Goal: Task Accomplishment & Management: Manage account settings

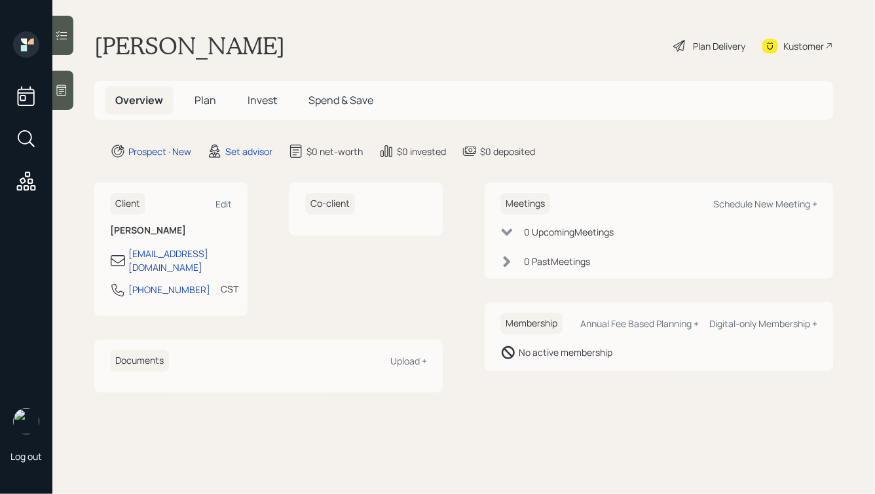
click at [65, 81] on div at bounding box center [62, 90] width 21 height 39
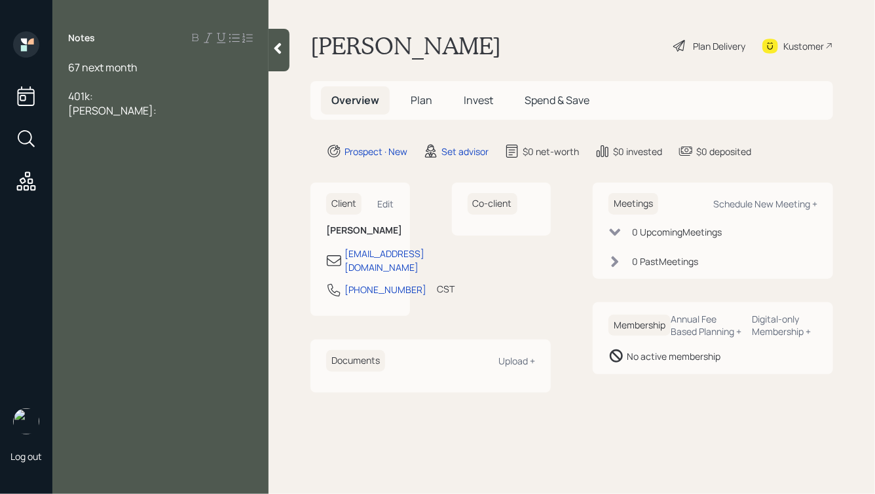
click at [106, 96] on div "401k:" at bounding box center [160, 96] width 185 height 14
click at [110, 126] on div "[PERSON_NAME]:" at bounding box center [160, 125] width 185 height 14
click at [101, 100] on div "401k:" at bounding box center [160, 96] width 185 height 14
click at [162, 107] on div "Silver & Gold IRA:" at bounding box center [160, 110] width 185 height 14
click at [133, 96] on div "401k: $100k" at bounding box center [160, 96] width 185 height 14
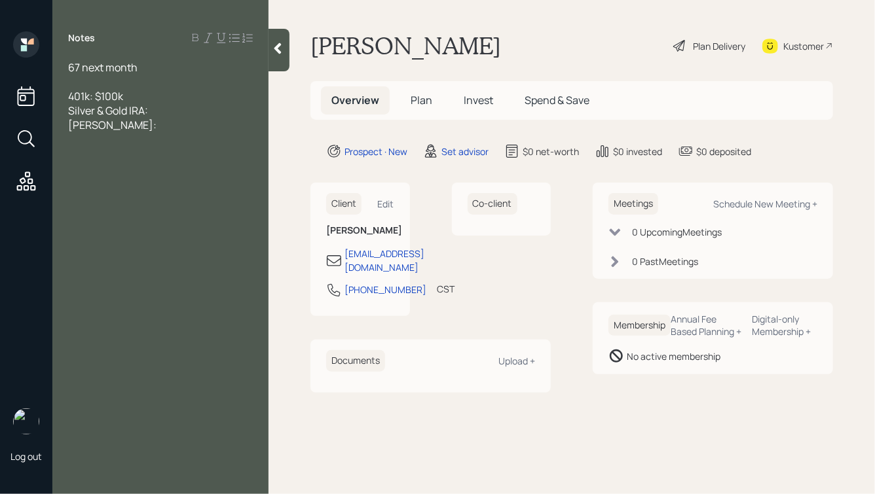
click at [101, 128] on div "[PERSON_NAME]:" at bounding box center [160, 125] width 185 height 14
click at [114, 126] on div "[PERSON_NAME]:" at bounding box center [160, 125] width 185 height 14
drag, startPoint x: 117, startPoint y: 96, endPoint x: 103, endPoint y: 97, distance: 13.8
click at [103, 97] on span "401k: $100k" at bounding box center [95, 96] width 55 height 14
click at [134, 124] on div "[PERSON_NAME]: $10k" at bounding box center [160, 125] width 185 height 14
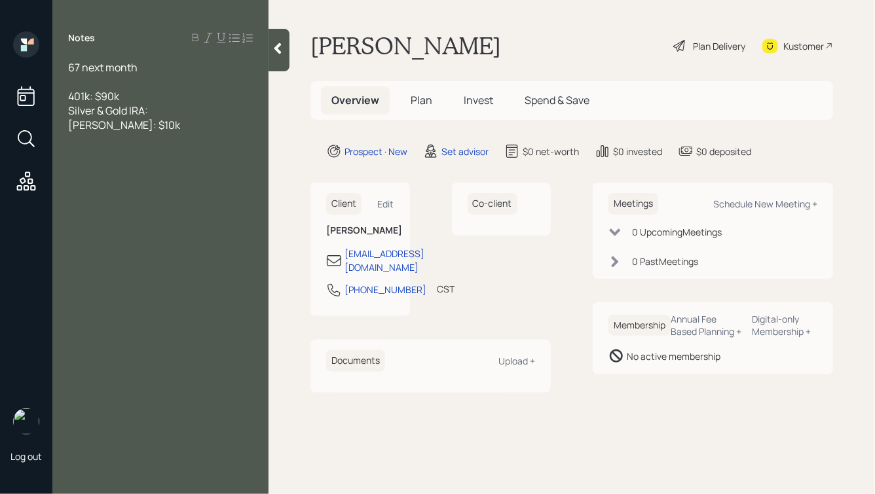
click at [143, 67] on div "67 next month" at bounding box center [160, 67] width 185 height 14
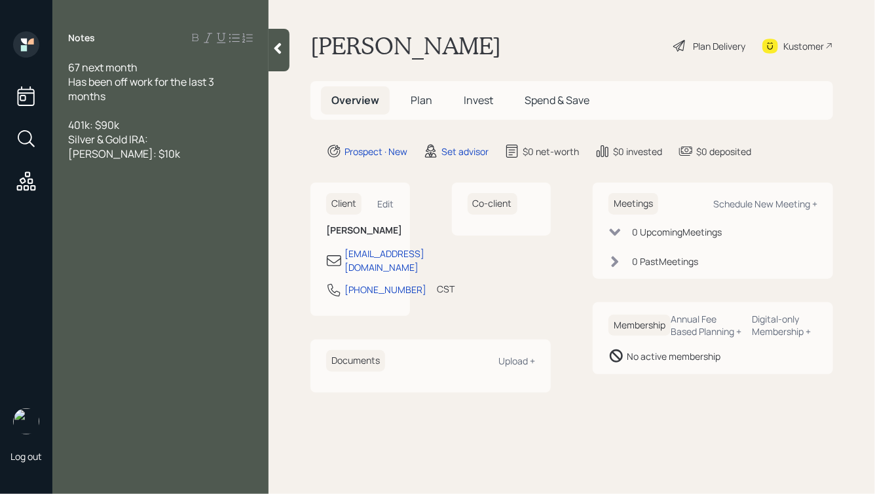
click at [150, 156] on div "[PERSON_NAME]: $10k" at bounding box center [160, 154] width 185 height 14
click at [142, 152] on div "[PERSON_NAME]: $10k" at bounding box center [160, 154] width 185 height 14
click at [156, 139] on div "Silver & Gold IRA:" at bounding box center [160, 139] width 185 height 14
click at [149, 159] on div "[PERSON_NAME]: $10k" at bounding box center [160, 154] width 185 height 14
click at [198, 137] on div "Silver & Gold IRA: $450k" at bounding box center [160, 139] width 185 height 14
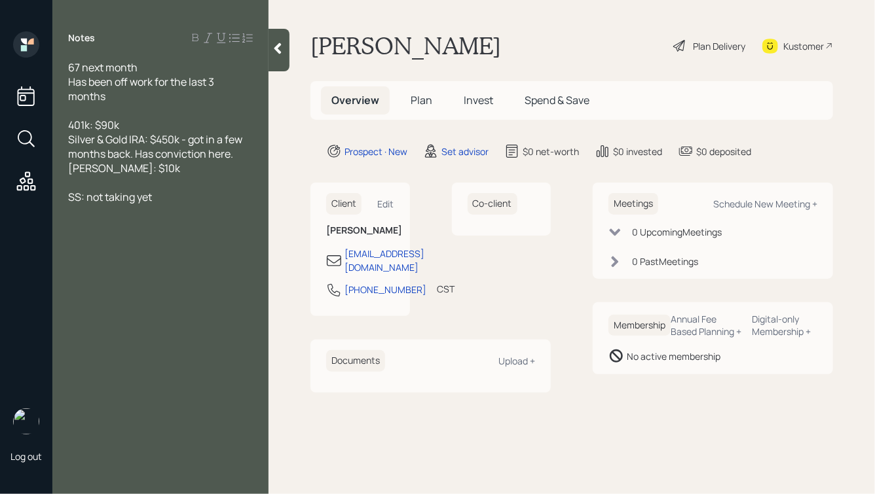
click at [134, 98] on div "Has been off work for the last 3 months" at bounding box center [160, 89] width 185 height 29
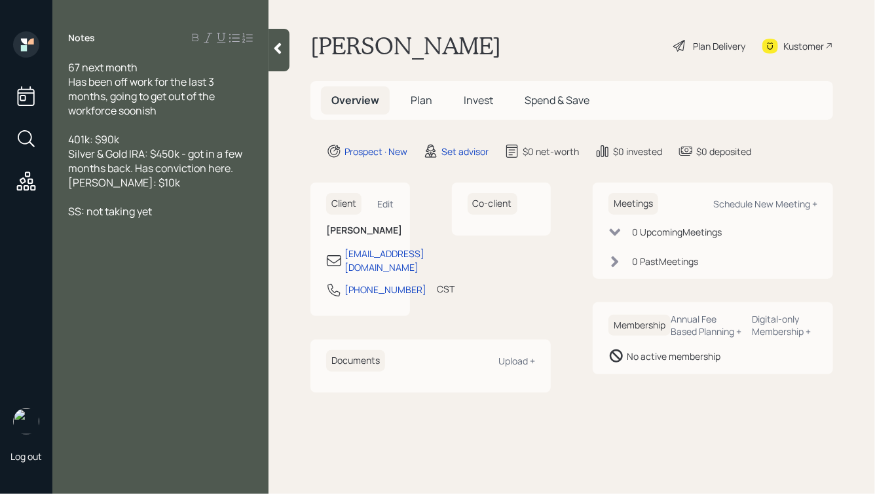
click at [179, 204] on div at bounding box center [160, 197] width 185 height 14
click at [173, 211] on div "SS: not taking yet" at bounding box center [160, 211] width 185 height 14
click at [275, 48] on icon at bounding box center [277, 48] width 7 height 11
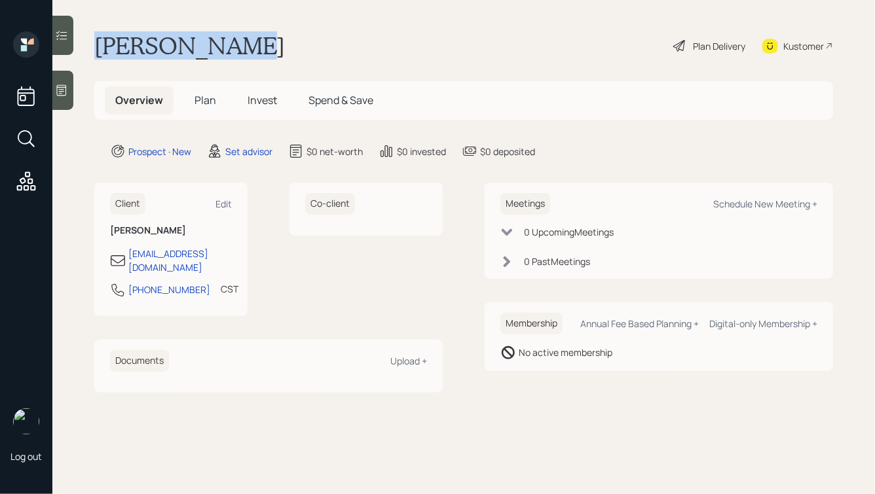
drag, startPoint x: 249, startPoint y: 48, endPoint x: 84, endPoint y: 41, distance: 164.5
click at [84, 43] on main "[PERSON_NAME] Plan Delivery Kustomer Overview Plan Invest Spend & Save Prospect…" at bounding box center [463, 247] width 822 height 494
click at [84, 41] on main "[PERSON_NAME] Plan Delivery Kustomer Overview Plan Invest Spend & Save Prospect…" at bounding box center [463, 247] width 822 height 494
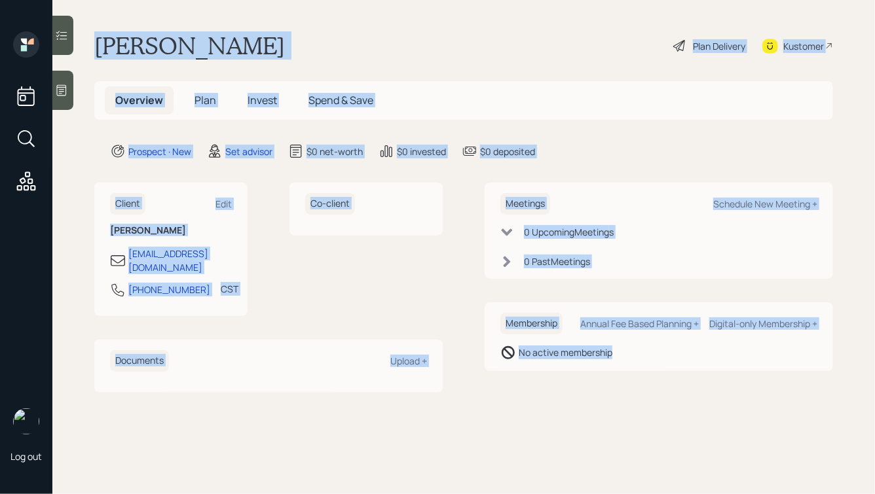
drag, startPoint x: 90, startPoint y: 40, endPoint x: 571, endPoint y: 419, distance: 612.6
click at [571, 419] on main "[PERSON_NAME] Plan Delivery Kustomer Overview Plan Invest Spend & Save Prospect…" at bounding box center [463, 247] width 822 height 494
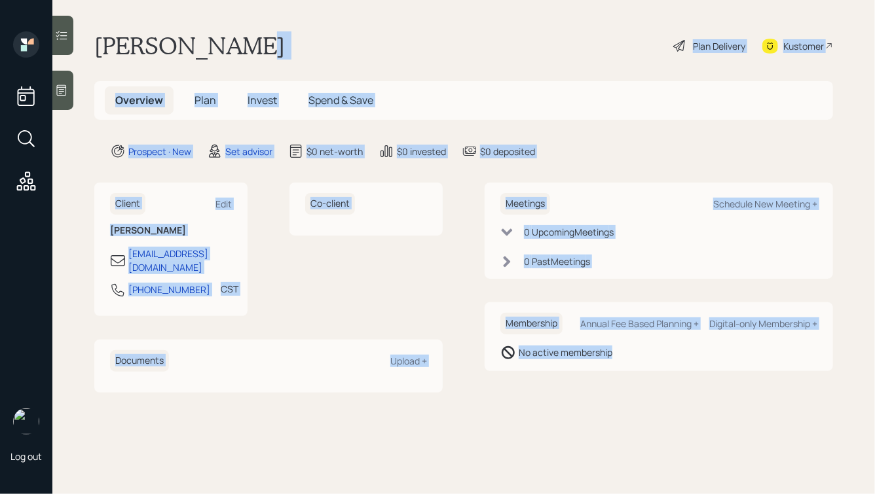
drag, startPoint x: 710, startPoint y: 386, endPoint x: 394, endPoint y: 46, distance: 465.1
click at [394, 46] on main "[PERSON_NAME] Plan Delivery Kustomer Overview Plan Invest Spend & Save Prospect…" at bounding box center [463, 247] width 822 height 494
click at [394, 46] on div "[PERSON_NAME] Plan Delivery Kustomer" at bounding box center [463, 45] width 739 height 29
drag, startPoint x: 163, startPoint y: 45, endPoint x: 664, endPoint y: 394, distance: 610.1
click at [664, 394] on main "[PERSON_NAME] Plan Delivery Kustomer Overview Plan Invest Spend & Save Prospect…" at bounding box center [463, 247] width 822 height 494
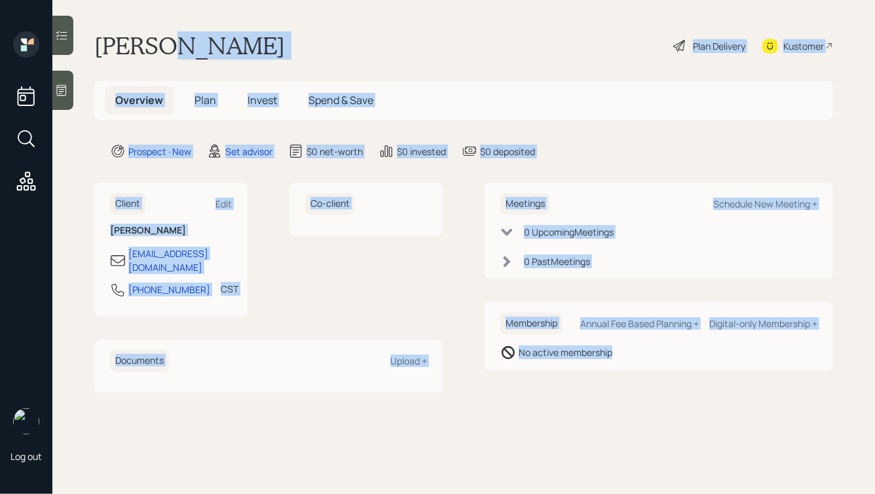
click at [664, 394] on main "[PERSON_NAME] Plan Delivery Kustomer Overview Plan Invest Spend & Save Prospect…" at bounding box center [463, 247] width 822 height 494
drag, startPoint x: 94, startPoint y: 43, endPoint x: 642, endPoint y: 362, distance: 634.0
click at [642, 362] on main "[PERSON_NAME] Plan Delivery Kustomer Overview Plan Invest Spend & Save Prospect…" at bounding box center [463, 247] width 822 height 494
click at [642, 362] on div "Membership Annual Fee Based Planning + Digital-only Membership + No active memb…" at bounding box center [659, 336] width 348 height 69
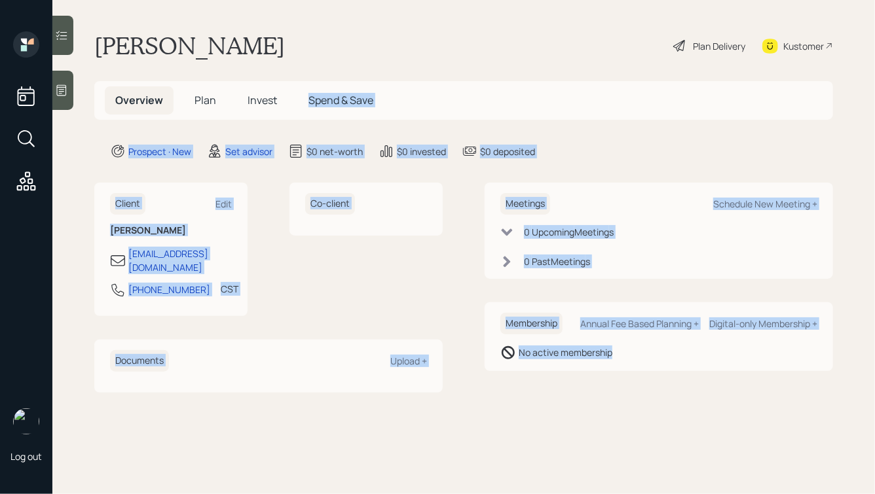
drag, startPoint x: 655, startPoint y: 367, endPoint x: 386, endPoint y: 88, distance: 387.6
click at [287, 29] on main "[PERSON_NAME] Plan Delivery Kustomer Overview Plan Invest Spend & Save Prospect…" at bounding box center [463, 247] width 822 height 494
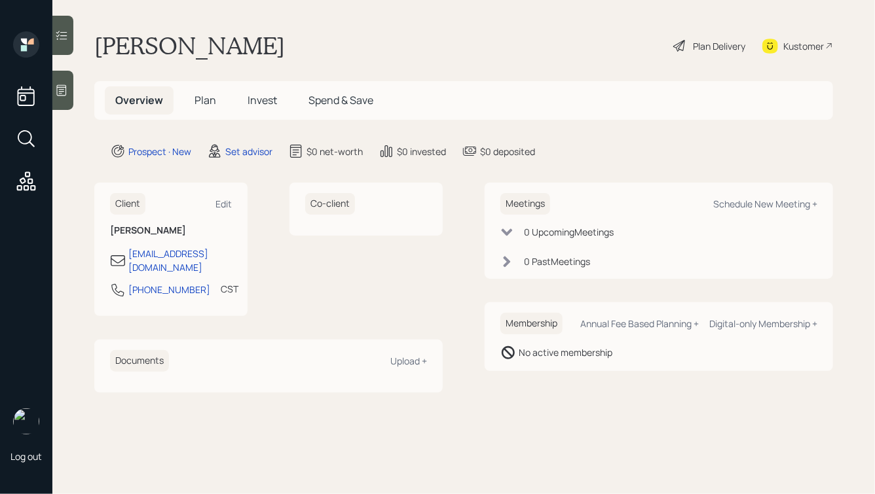
click at [196, 52] on h1 "[PERSON_NAME]" at bounding box center [189, 45] width 191 height 29
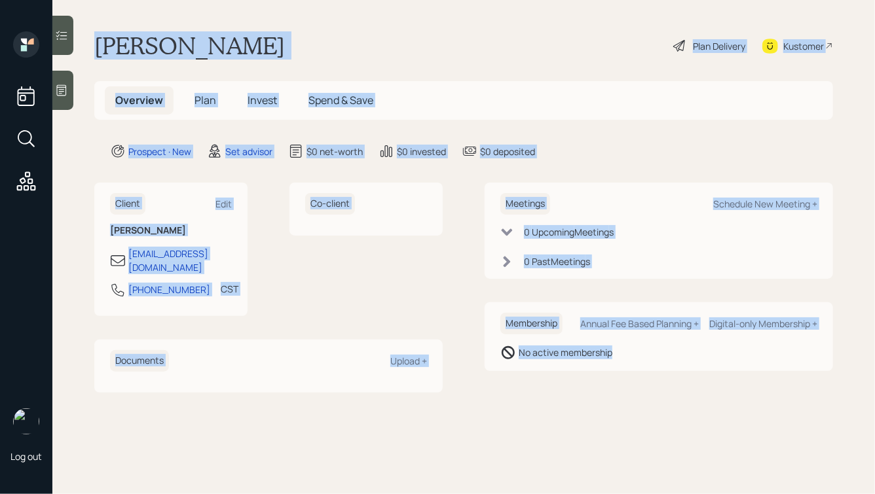
drag, startPoint x: 97, startPoint y: 44, endPoint x: 601, endPoint y: 375, distance: 602.9
click at [601, 375] on main "[PERSON_NAME] Plan Delivery Kustomer Overview Plan Invest Spend & Save Prospect…" at bounding box center [463, 247] width 822 height 494
click at [601, 375] on div "Meetings Schedule New Meeting + 0 Upcoming Meeting s 0 Past Meeting s Membershi…" at bounding box center [659, 288] width 348 height 210
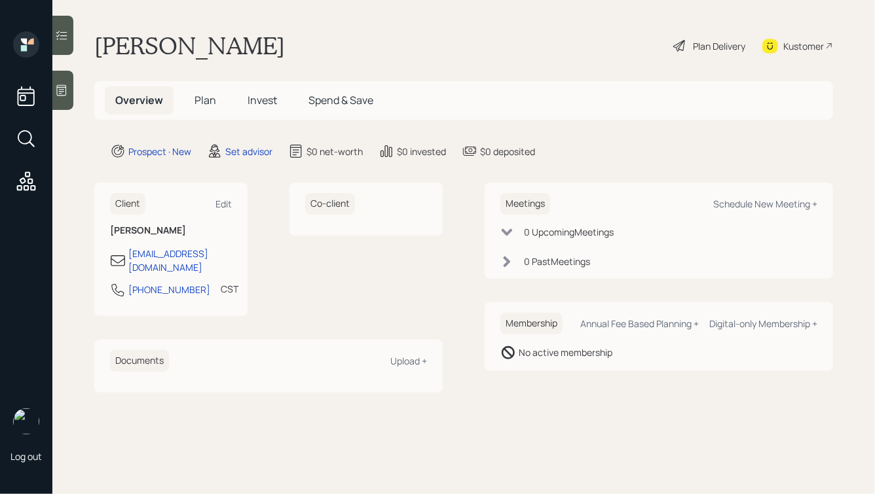
click at [69, 86] on div at bounding box center [62, 90] width 21 height 39
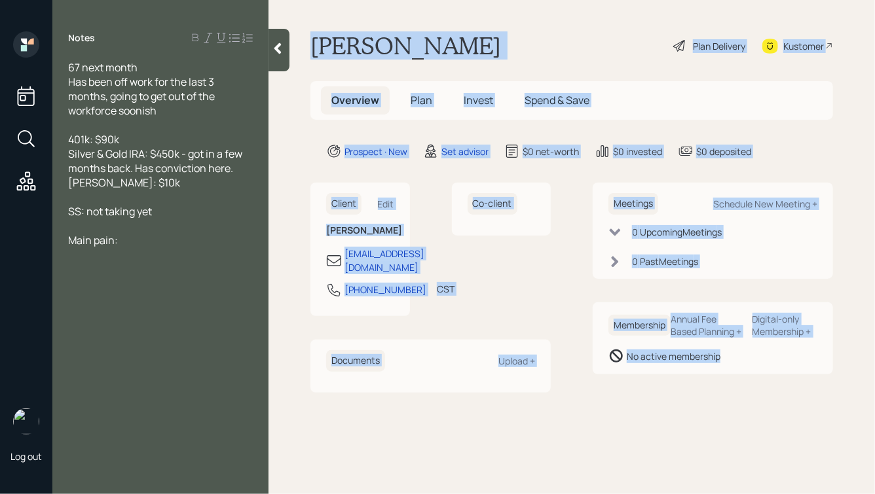
drag, startPoint x: 312, startPoint y: 44, endPoint x: 706, endPoint y: 413, distance: 539.6
click at [706, 413] on main "[PERSON_NAME] Plan Delivery Kustomer Overview Plan Invest Spend & Save Prospect…" at bounding box center [571, 247] width 606 height 494
drag, startPoint x: 785, startPoint y: 421, endPoint x: 439, endPoint y: -25, distance: 564.2
click at [439, 0] on html "Log out Notes 67 next month Has been off work for the last 3 months, going to g…" at bounding box center [437, 247] width 875 height 494
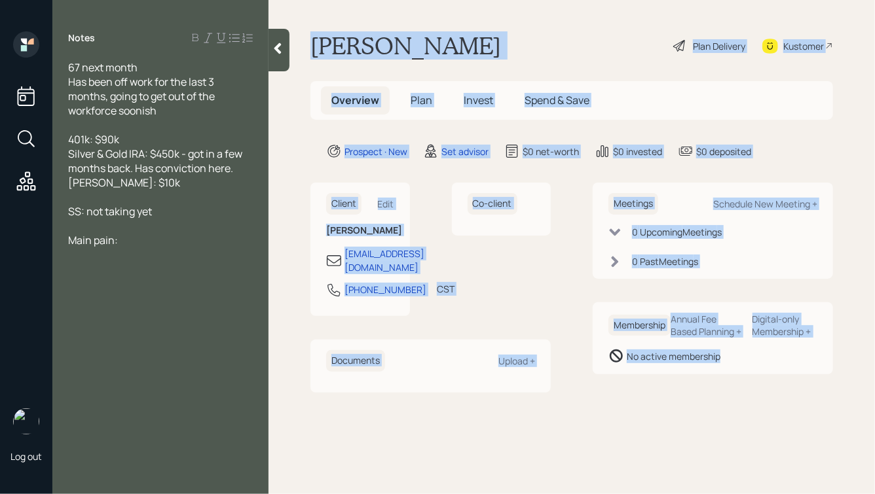
click at [384, 54] on h1 "[PERSON_NAME]" at bounding box center [405, 45] width 191 height 29
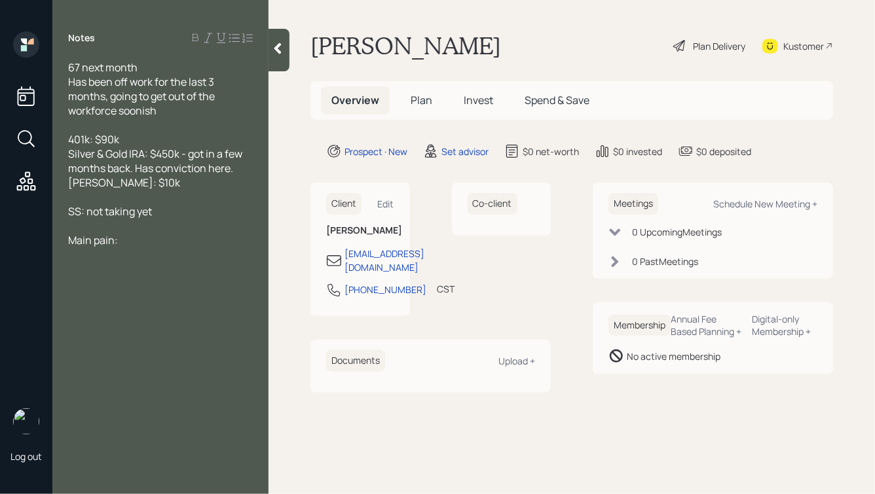
click at [143, 69] on div "67 next month Has been off work for the last 3 months, going to get out of the …" at bounding box center [160, 89] width 185 height 58
click at [185, 106] on div "67 next month, single Has been off work for the last 3 months, going to get out…" at bounding box center [160, 89] width 185 height 58
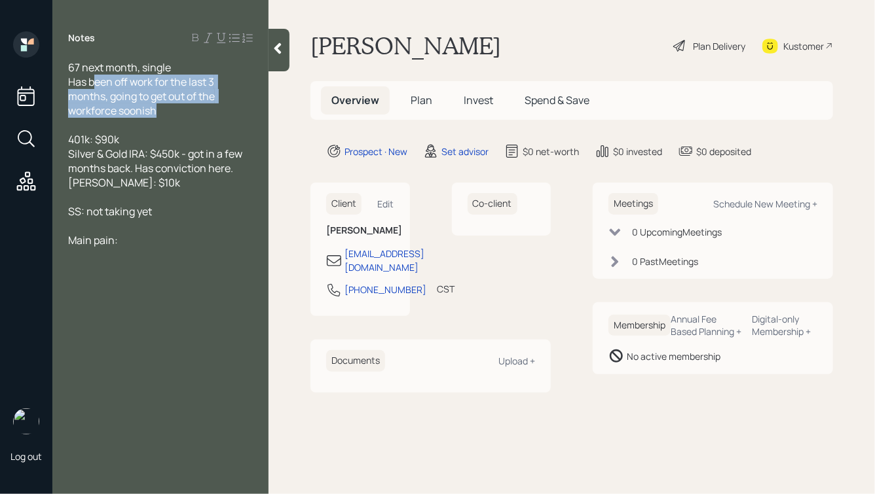
drag, startPoint x: 96, startPoint y: 80, endPoint x: 188, endPoint y: 115, distance: 98.9
click at [188, 115] on div "67 next month, single Has been off work for the last 3 months, going to get out…" at bounding box center [160, 89] width 185 height 58
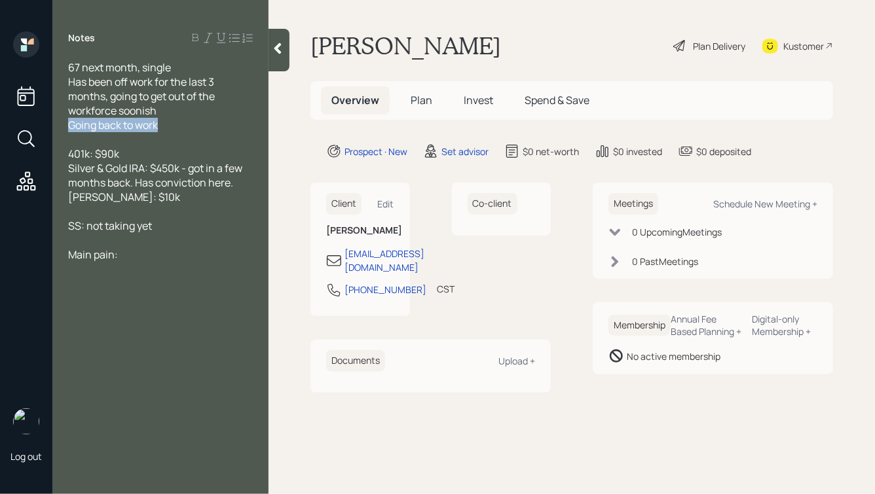
drag, startPoint x: 166, startPoint y: 125, endPoint x: 62, endPoint y: 130, distance: 103.6
click at [62, 130] on div "67 next month, single Has been off work for the last 3 months, going to get out…" at bounding box center [160, 161] width 216 height 202
click at [177, 112] on div "67 next month, single Has been off work for the last 3 months, going to get out…" at bounding box center [160, 89] width 185 height 58
click at [111, 126] on div at bounding box center [160, 125] width 185 height 14
drag, startPoint x: 153, startPoint y: 96, endPoint x: 172, endPoint y: 111, distance: 23.8
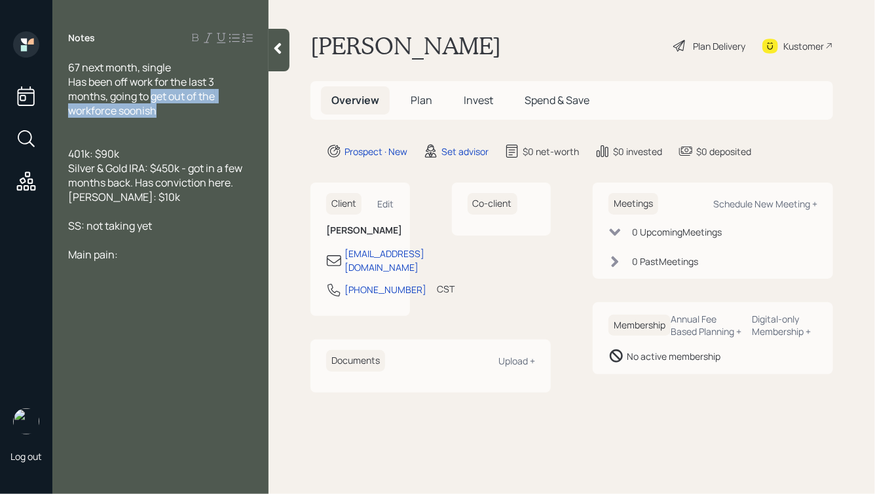
click at [172, 111] on div "67 next month, single Has been off work for the last 3 months, going to get out…" at bounding box center [160, 89] width 185 height 58
click at [113, 126] on div at bounding box center [160, 125] width 185 height 14
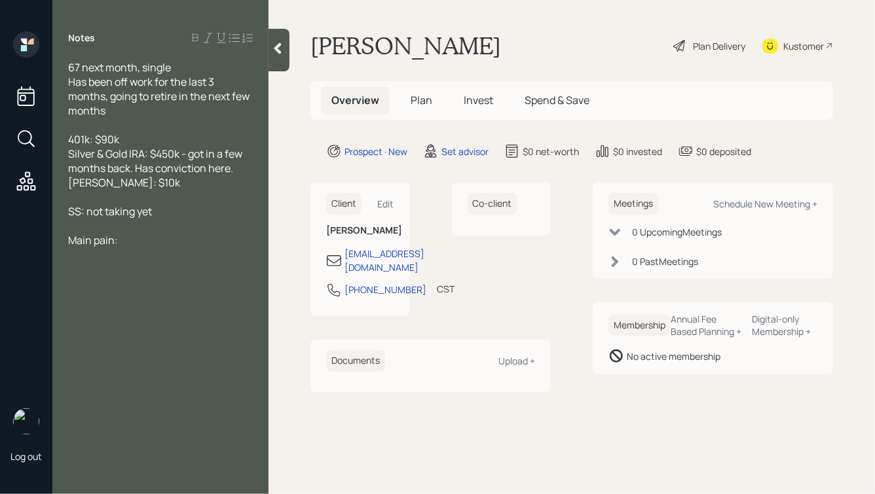
click at [116, 126] on div at bounding box center [160, 125] width 185 height 14
click at [162, 217] on div "SS: not taking yet" at bounding box center [160, 211] width 185 height 14
click at [102, 244] on span "Home: $225k value, paid off" at bounding box center [133, 240] width 130 height 14
click at [87, 129] on div at bounding box center [160, 125] width 185 height 14
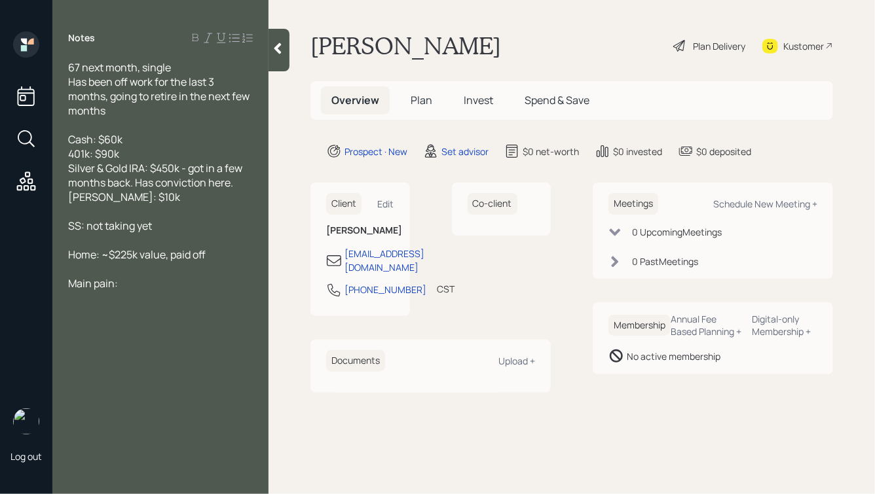
click at [136, 204] on div "401k: $90k Silver & Gold IRA: $450k - got in a few months back. Has conviction …" at bounding box center [160, 176] width 185 height 58
click at [160, 233] on div "SS: not taking yet" at bounding box center [160, 226] width 185 height 14
click at [177, 233] on div "SS: not taking yet" at bounding box center [160, 226] width 185 height 14
click at [88, 229] on span "SS: not taking yet" at bounding box center [110, 226] width 84 height 14
click at [147, 287] on div "Main pain:" at bounding box center [160, 283] width 185 height 14
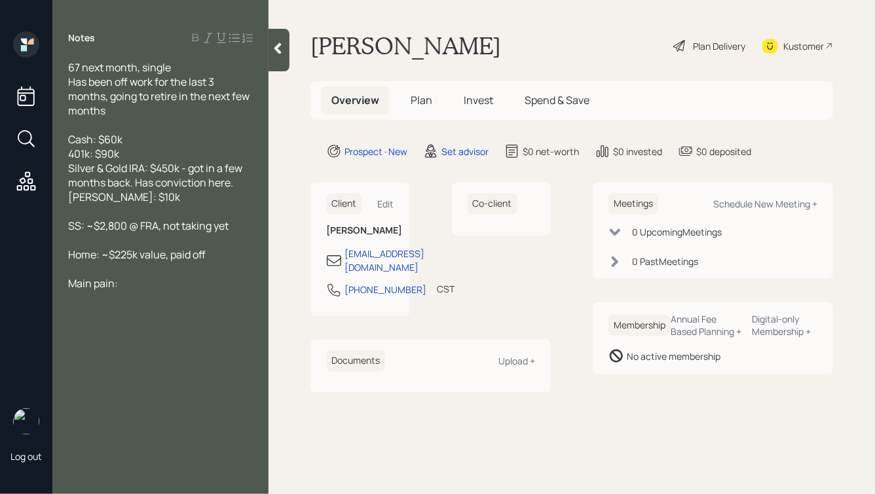
click at [276, 51] on icon at bounding box center [277, 48] width 13 height 13
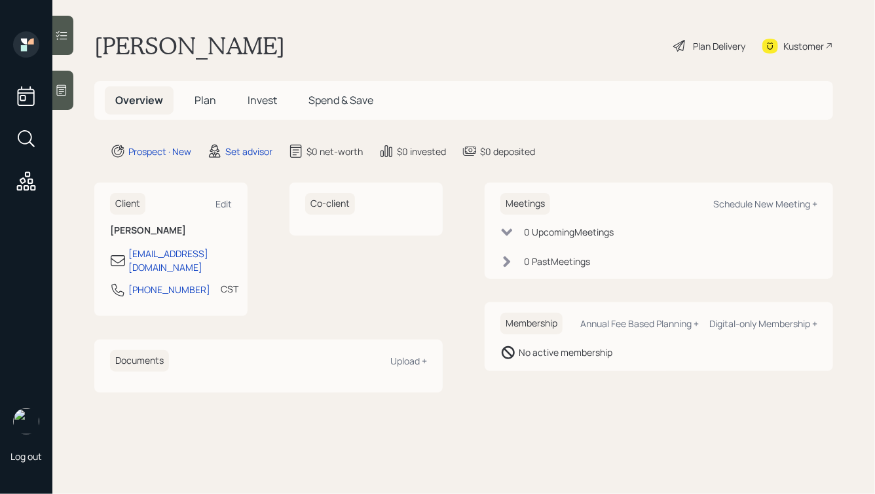
click at [54, 84] on div at bounding box center [62, 90] width 21 height 39
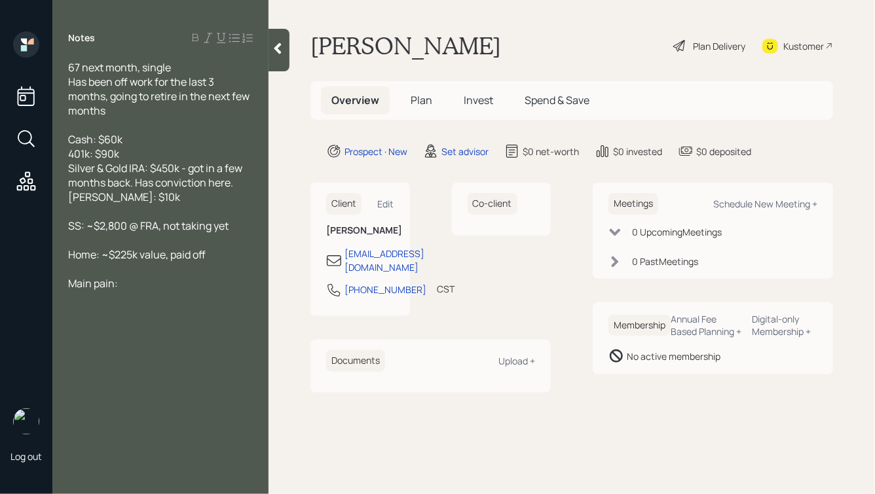
click at [280, 50] on icon at bounding box center [277, 48] width 13 height 13
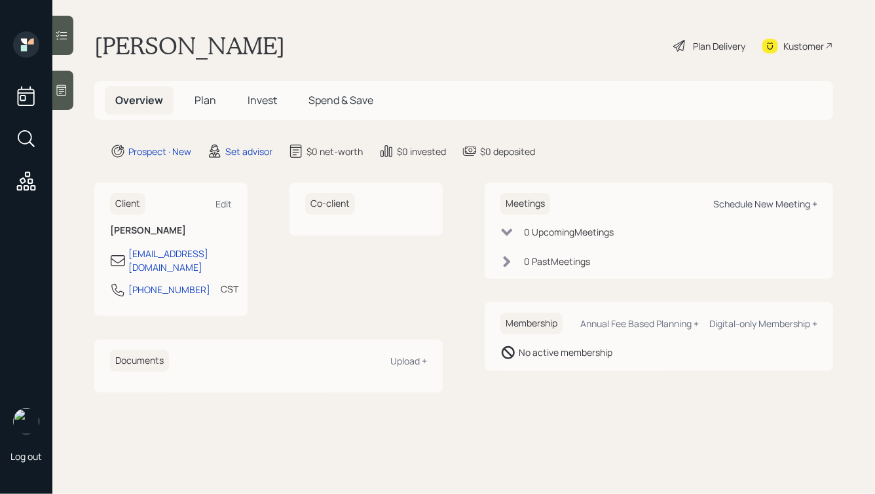
click at [727, 209] on div "Schedule New Meeting +" at bounding box center [765, 204] width 104 height 12
select select "round-[PERSON_NAME]"
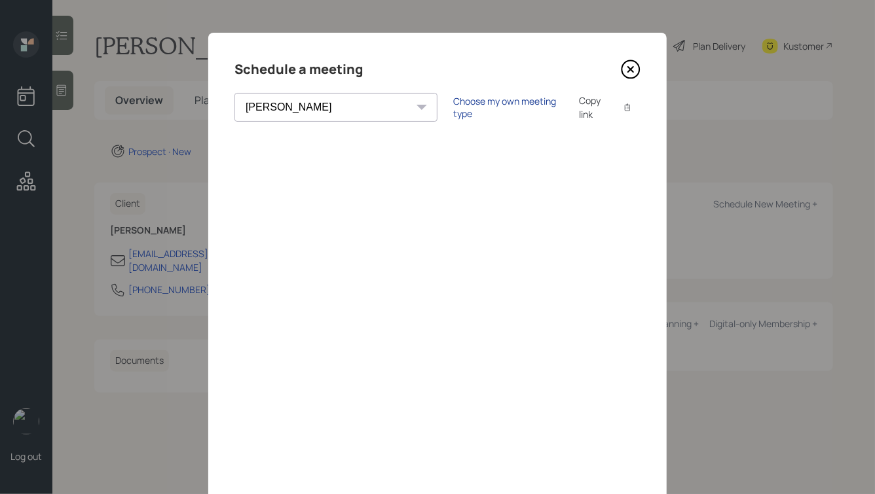
click at [453, 109] on div "Choose my own meeting type" at bounding box center [508, 107] width 110 height 25
click at [632, 68] on icon at bounding box center [631, 70] width 20 height 20
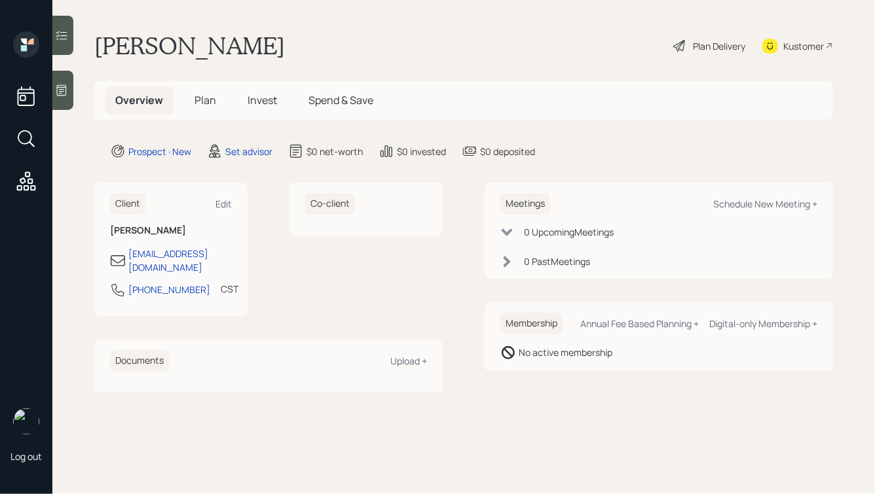
click at [58, 81] on div at bounding box center [62, 90] width 21 height 39
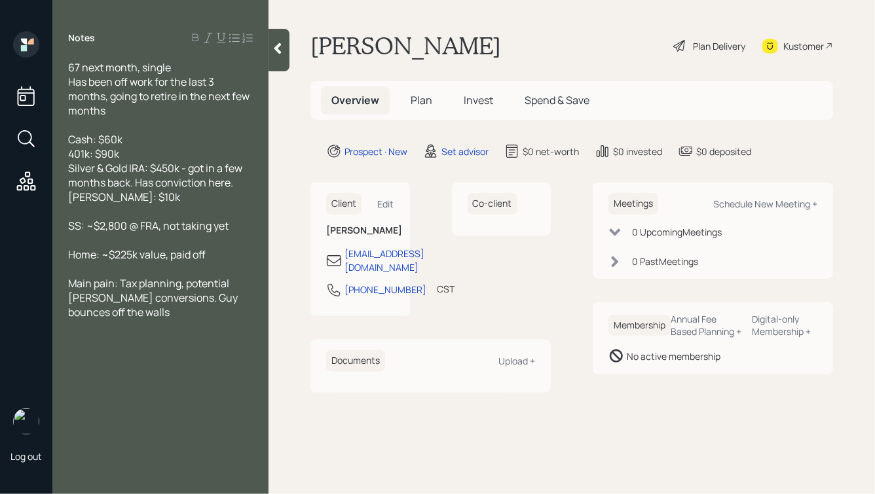
click at [274, 40] on div at bounding box center [278, 50] width 21 height 43
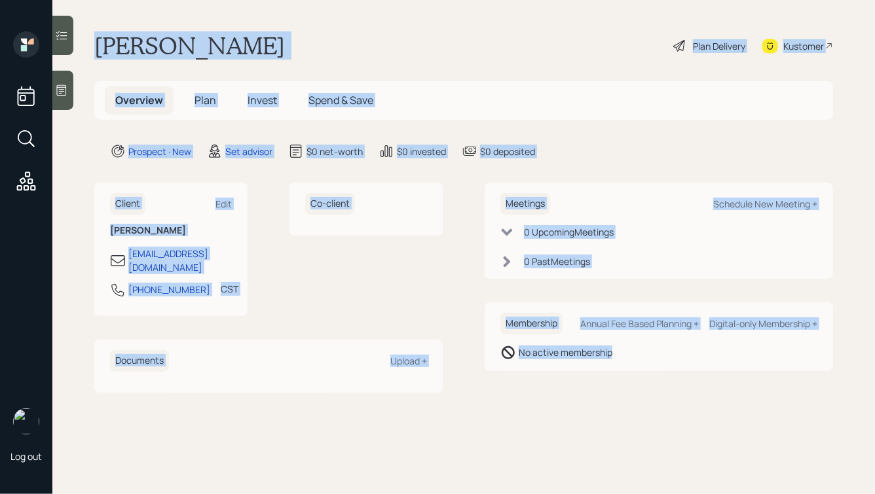
drag, startPoint x: 96, startPoint y: 41, endPoint x: 612, endPoint y: 358, distance: 606.4
click at [612, 358] on main "[PERSON_NAME] Plan Delivery Kustomer Overview Plan Invest Spend & Save Prospect…" at bounding box center [463, 247] width 822 height 494
click at [612, 358] on div "No active membership" at bounding box center [566, 353] width 94 height 14
drag, startPoint x: 94, startPoint y: 36, endPoint x: 574, endPoint y: 344, distance: 570.1
click at [574, 344] on main "[PERSON_NAME] Plan Delivery Kustomer Overview Plan Invest Spend & Save Prospect…" at bounding box center [463, 247] width 822 height 494
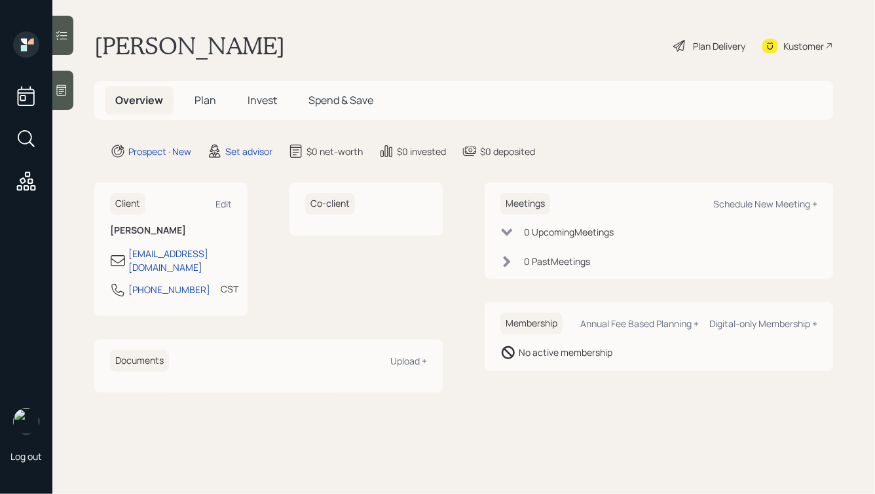
click at [612, 358] on div "No active membership" at bounding box center [566, 353] width 94 height 14
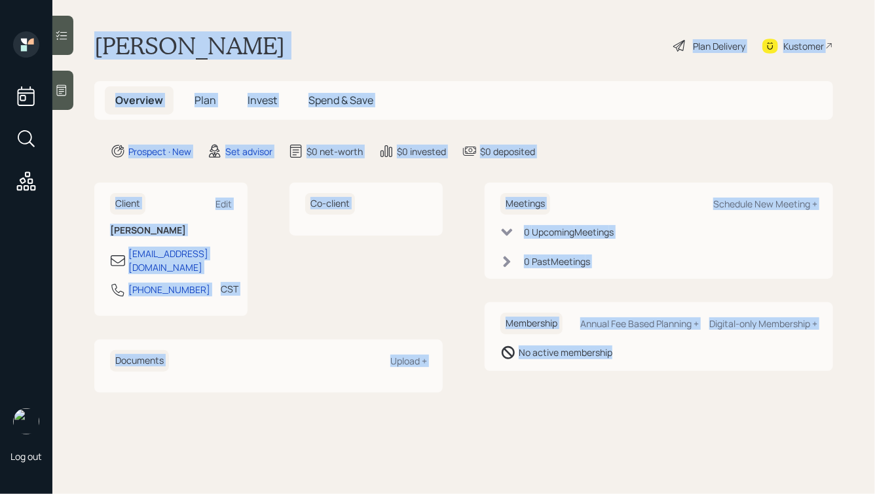
drag, startPoint x: 635, startPoint y: 362, endPoint x: 333, endPoint y: 12, distance: 461.9
click at [333, 12] on main "[PERSON_NAME] Plan Delivery Kustomer Overview Plan Invest Spend & Save Prospect…" at bounding box center [463, 247] width 822 height 494
click at [318, 39] on div "[PERSON_NAME] Plan Delivery Kustomer" at bounding box center [463, 45] width 739 height 29
